Goal: Communication & Community: Answer question/provide support

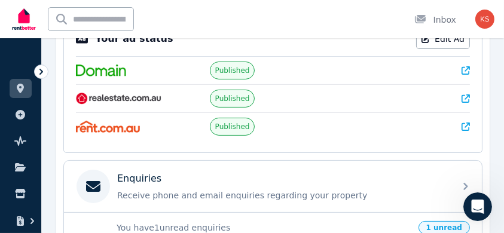
scroll to position [262, 0]
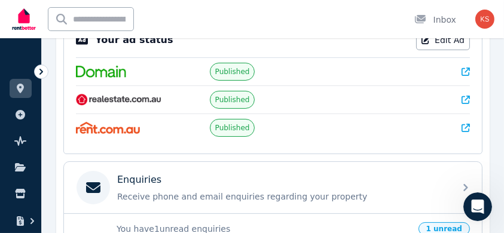
click at [41, 72] on icon at bounding box center [41, 72] width 12 height 12
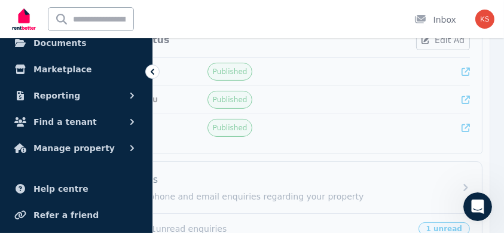
scroll to position [127, 0]
click at [134, 120] on icon "button" at bounding box center [132, 122] width 12 height 12
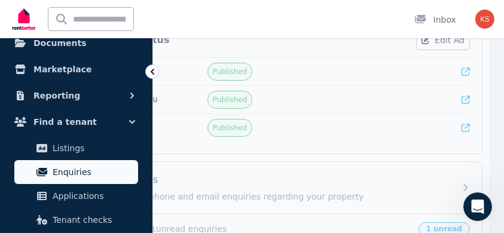
click at [92, 172] on span "Enquiries" at bounding box center [93, 172] width 81 height 14
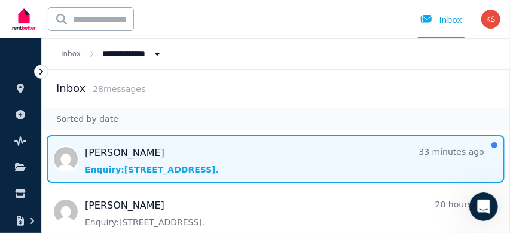
click at [138, 162] on span "Message list" at bounding box center [275, 159] width 467 height 48
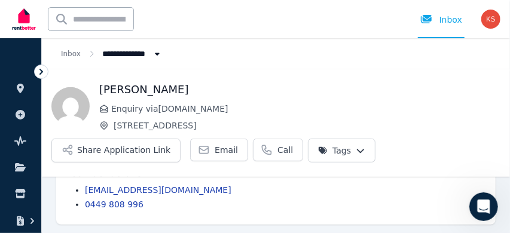
scroll to position [219, 0]
drag, startPoint x: 213, startPoint y: 151, endPoint x: 201, endPoint y: 154, distance: 12.5
click at [201, 154] on icon at bounding box center [204, 150] width 12 height 12
